Goal: Find specific page/section: Find specific page/section

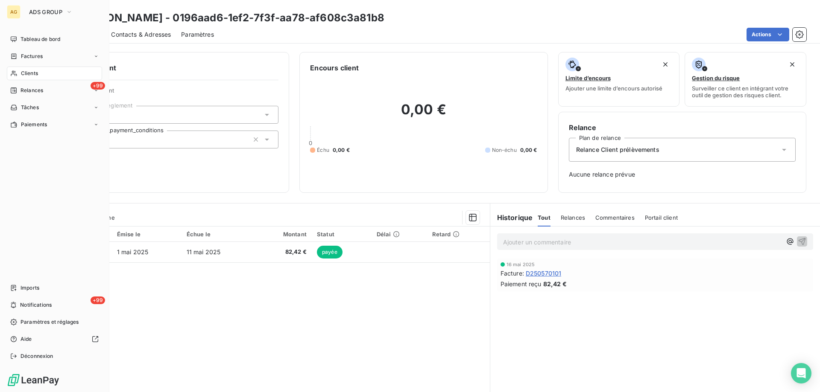
click at [38, 73] on span "Clients" at bounding box center [29, 74] width 17 height 8
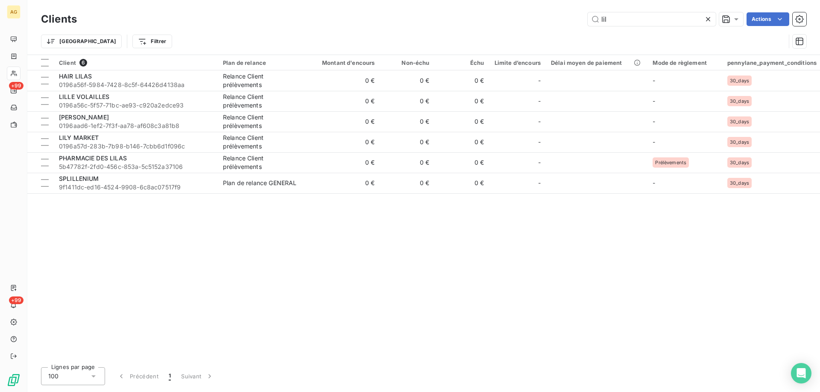
drag, startPoint x: 631, startPoint y: 22, endPoint x: 554, endPoint y: 24, distance: 76.9
click at [555, 24] on div "lil Actions" at bounding box center [446, 19] width 719 height 14
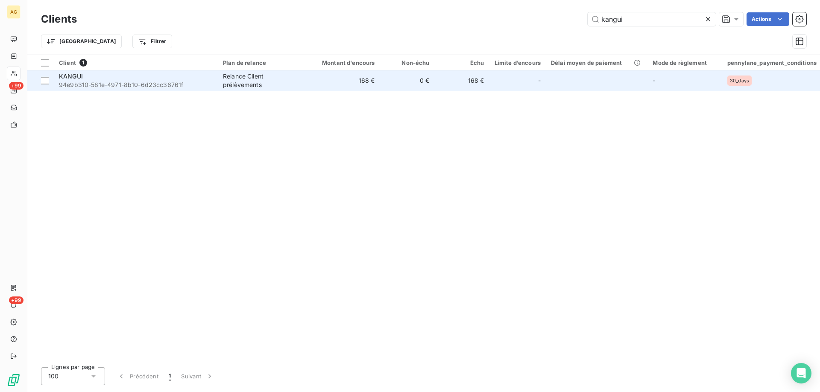
type input "kangui"
click at [78, 84] on span "94e9b310-581e-4971-8b10-6d23cc36761f" at bounding box center [136, 85] width 154 height 9
